Goal: Task Accomplishment & Management: Manage account settings

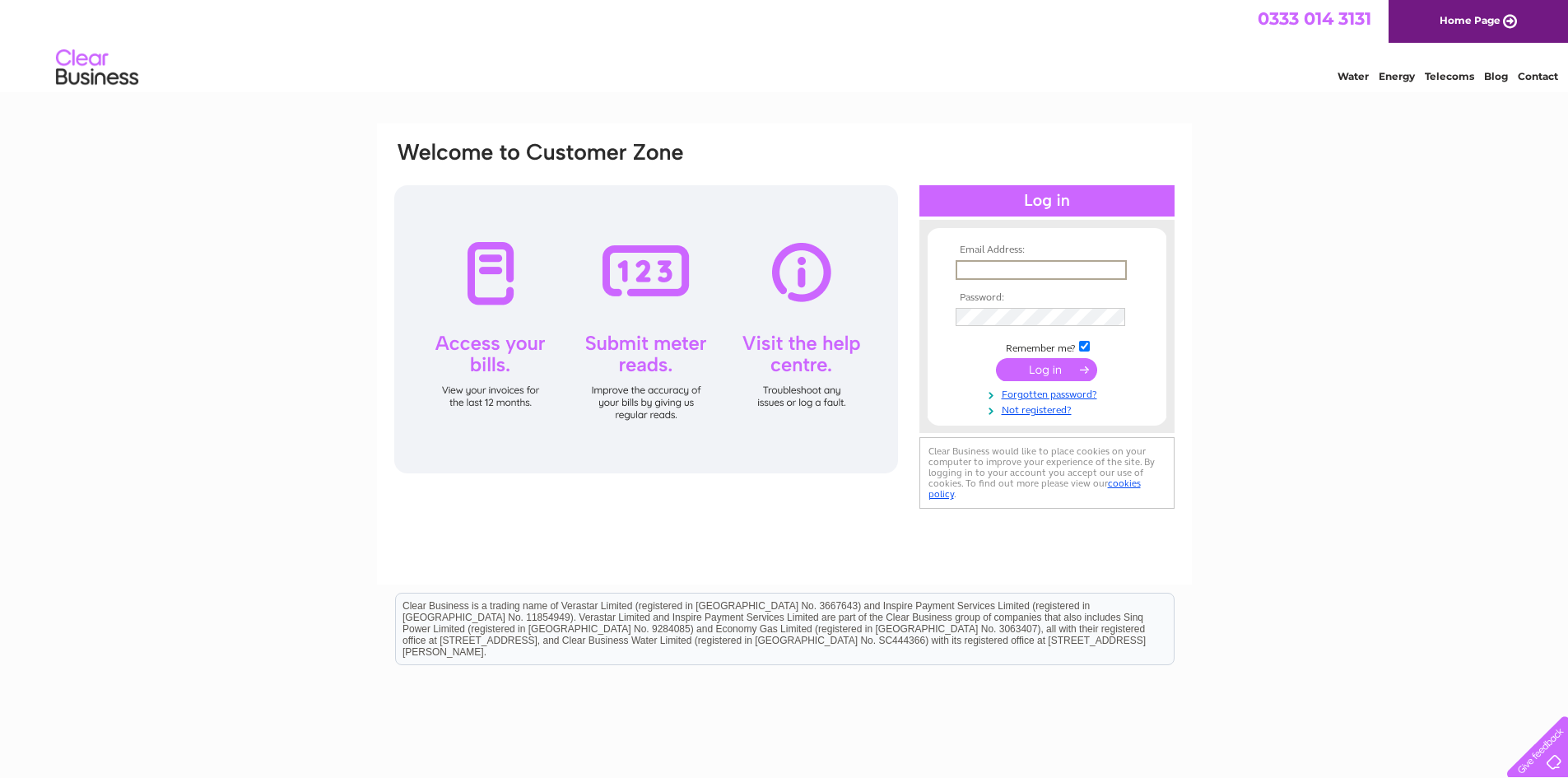
type input "david@borderstudio.com"
click at [1051, 371] on input "submit" at bounding box center [1046, 369] width 101 height 23
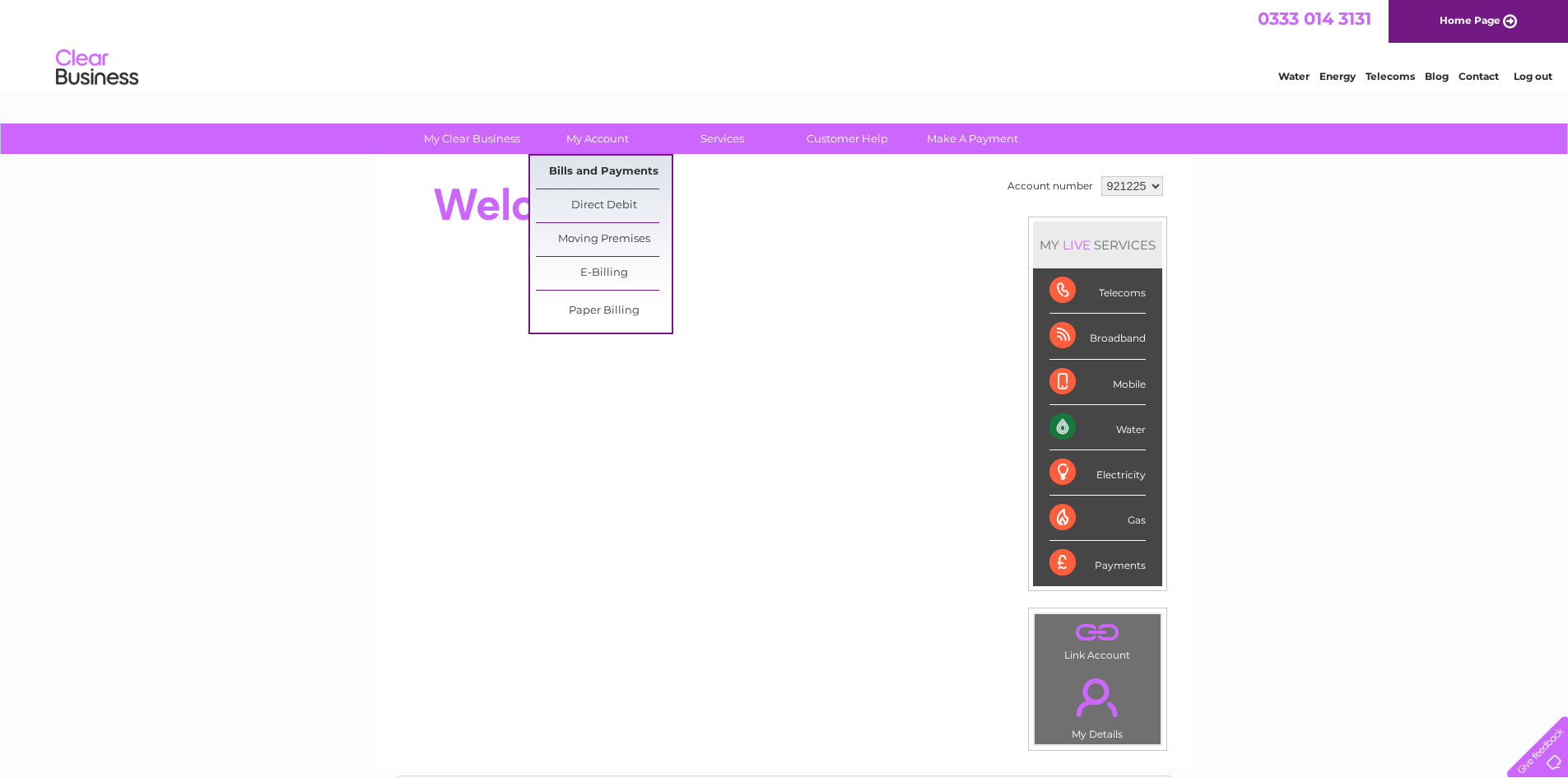
click at [602, 169] on link "Bills and Payments" at bounding box center [604, 172] width 136 height 33
click at [628, 170] on link "Bills and Payments" at bounding box center [604, 172] width 136 height 33
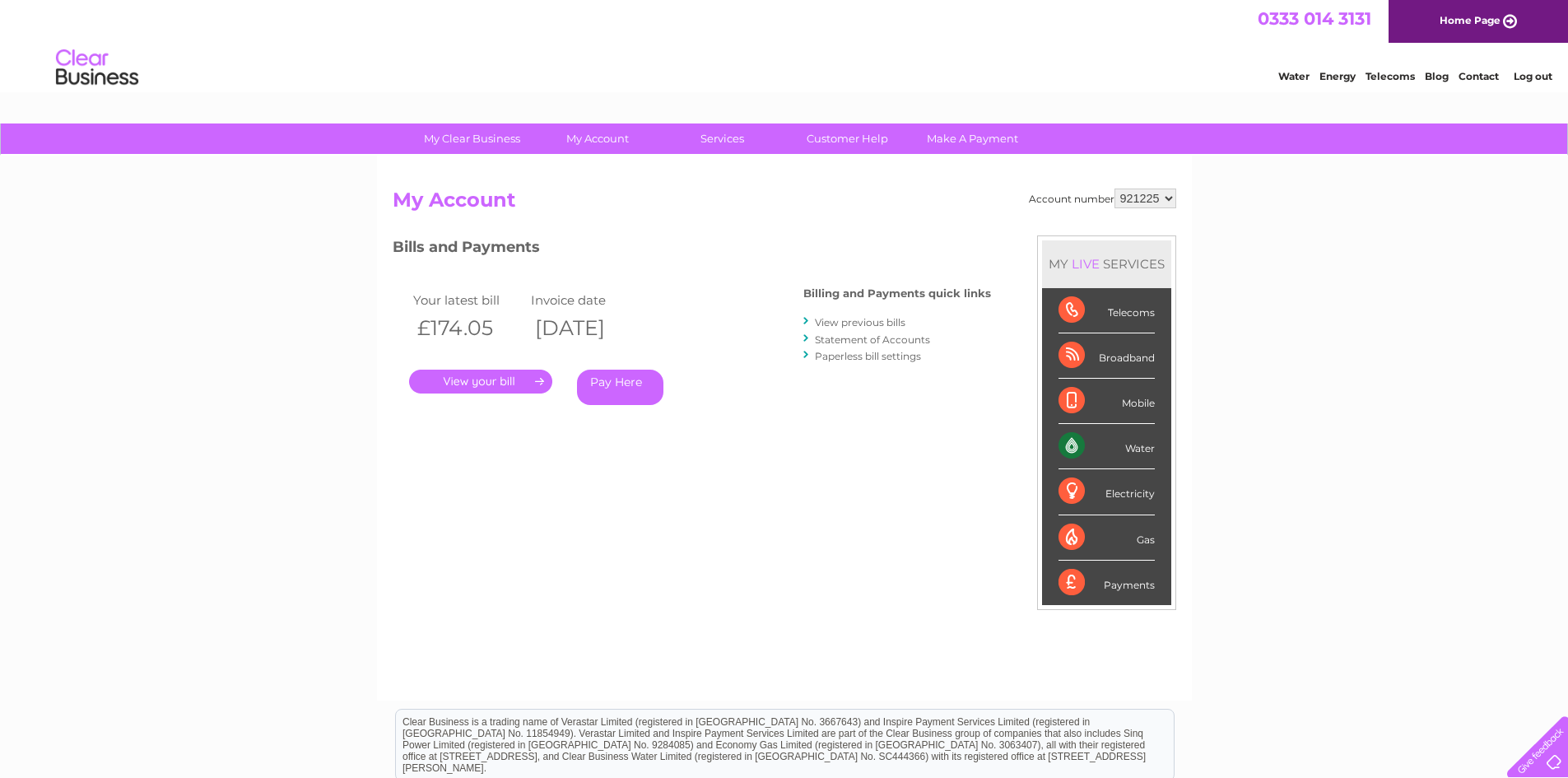
click at [516, 377] on link "." at bounding box center [480, 382] width 143 height 24
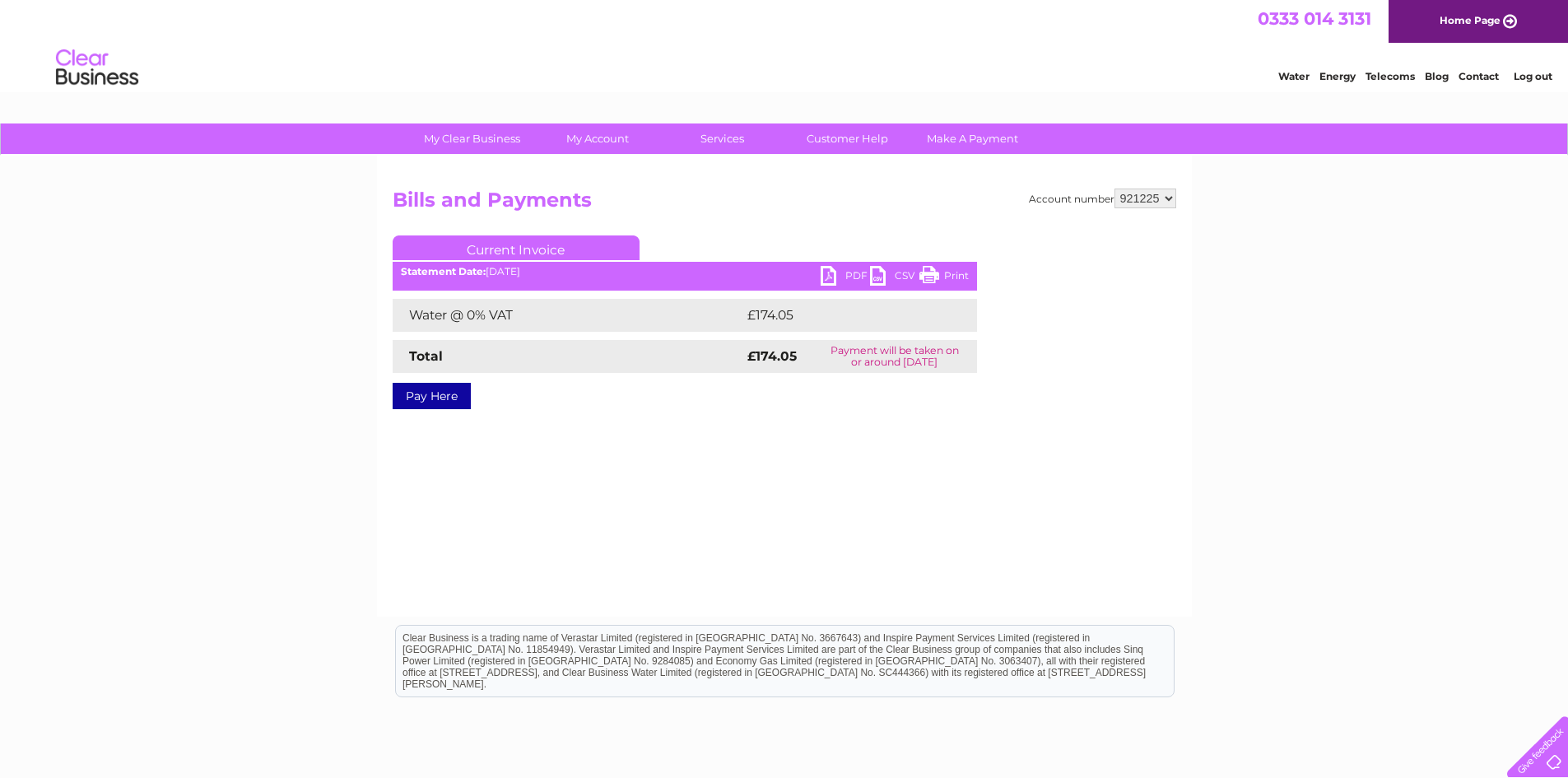
click at [838, 272] on link "PDF" at bounding box center [846, 278] width 50 height 24
